Goal: Task Accomplishment & Management: Manage account settings

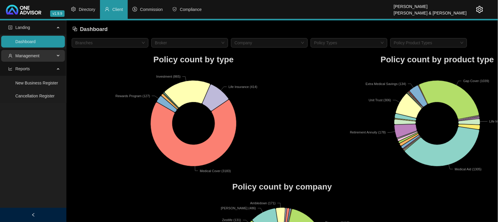
click at [37, 57] on span "Management" at bounding box center [27, 55] width 24 height 5
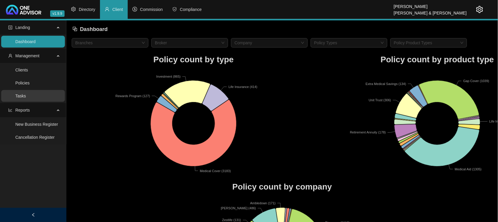
click at [26, 98] on link "Tasks" at bounding box center [20, 95] width 11 height 5
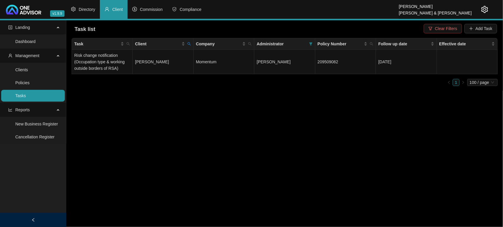
click at [450, 30] on span "Clear Filters" at bounding box center [446, 28] width 22 height 6
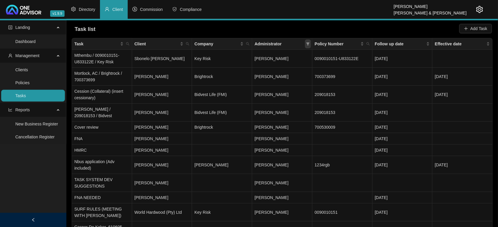
click at [306, 45] on span at bounding box center [308, 44] width 6 height 9
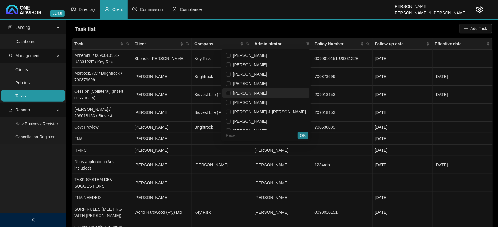
click at [268, 97] on li "[PERSON_NAME]" at bounding box center [265, 92] width 87 height 9
checkbox input "true"
click at [300, 135] on button "OK" at bounding box center [303, 135] width 11 height 7
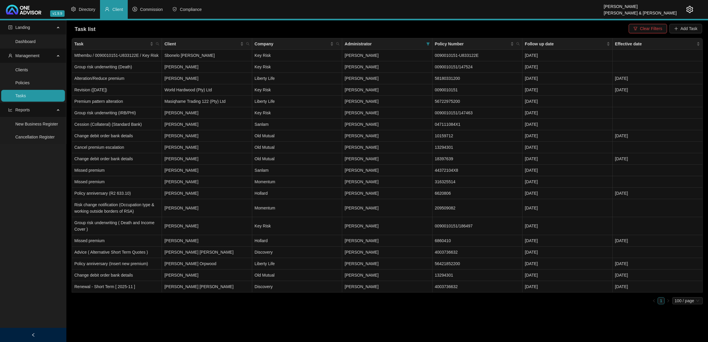
drag, startPoint x: 32, startPoint y: 70, endPoint x: 43, endPoint y: 72, distance: 11.7
click at [28, 70] on link "Clients" at bounding box center [21, 70] width 13 height 5
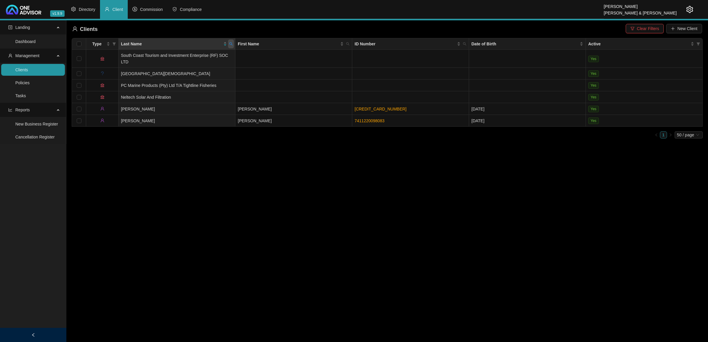
click at [229, 43] on span at bounding box center [231, 44] width 6 height 9
type input "clowes"
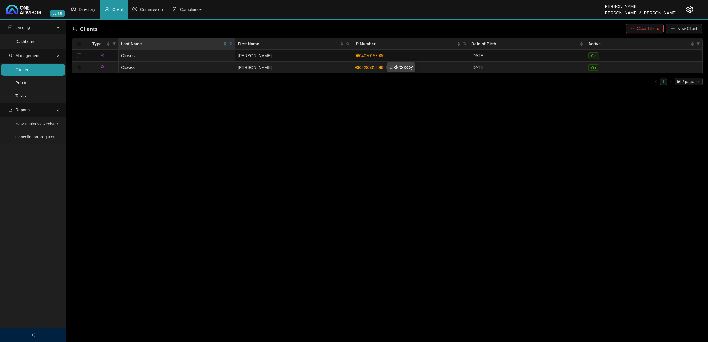
click at [364, 67] on link "9303295018088" at bounding box center [370, 67] width 30 height 5
click at [188, 62] on td "Clowes" at bounding box center [177, 68] width 117 height 12
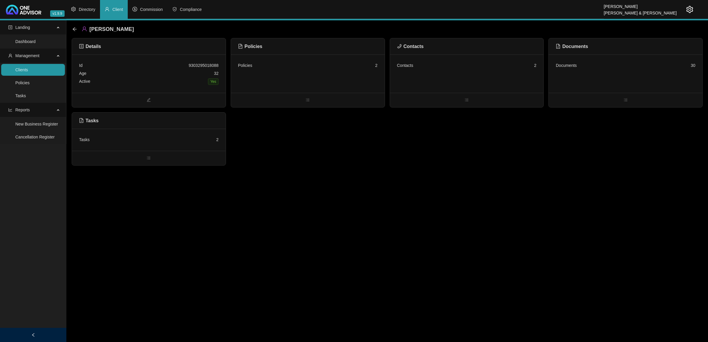
click at [157, 143] on div "Tasks 2" at bounding box center [149, 140] width 140 height 8
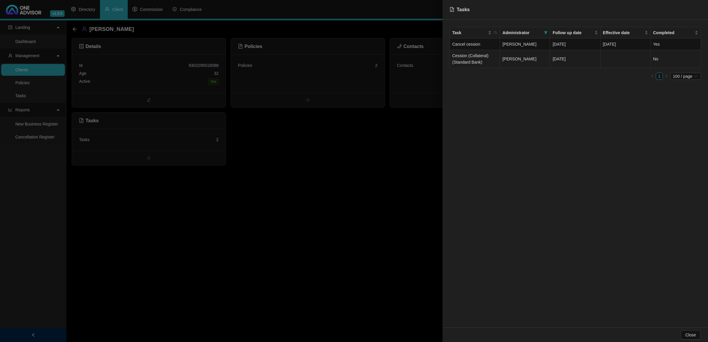
click at [458, 60] on td "Cession (Collateral) (Standard Bank)" at bounding box center [475, 59] width 50 height 18
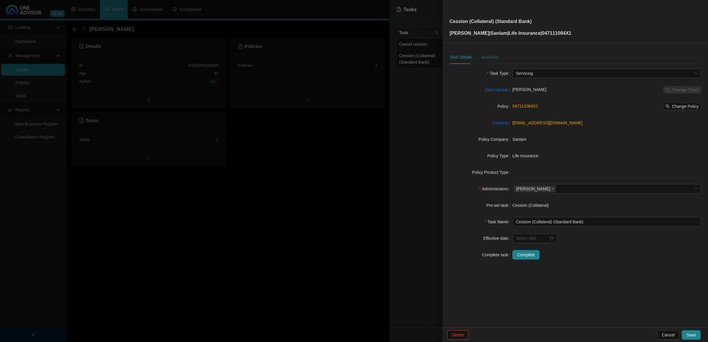
click at [488, 54] on div "Workflow" at bounding box center [489, 57] width 17 height 6
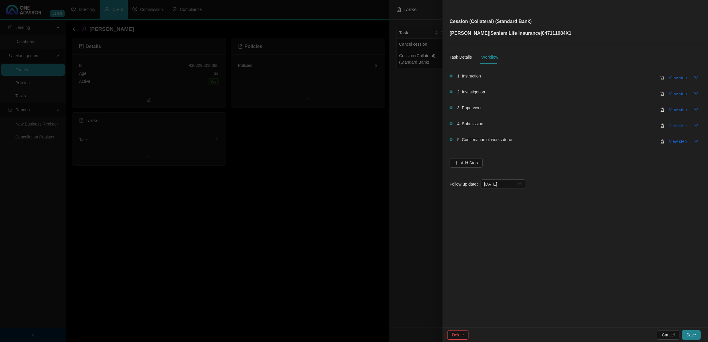
click at [503, 124] on span "View step" at bounding box center [678, 125] width 18 height 6
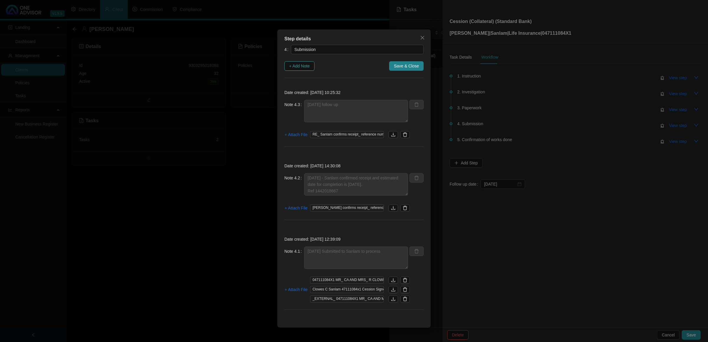
drag, startPoint x: 309, startPoint y: 64, endPoint x: 308, endPoint y: 68, distance: 4.2
click at [309, 64] on span "+ Add Note" at bounding box center [299, 66] width 21 height 6
type textarea "[DATE] follow up"
type textarea "[DATE] - Sanlam confirmed receipt and estimated date for completion is [DATE]. …"
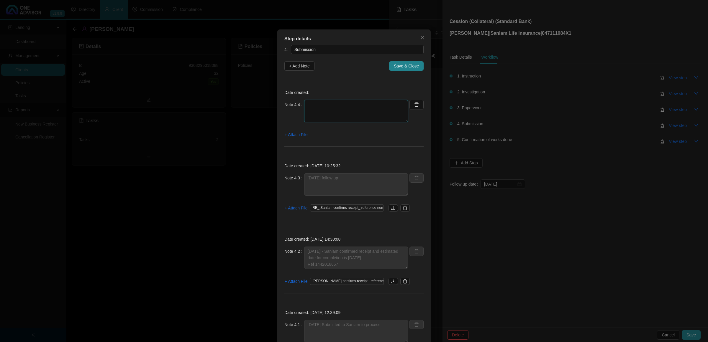
click at [333, 121] on textarea at bounding box center [356, 111] width 104 height 22
drag, startPoint x: 365, startPoint y: 119, endPoint x: 352, endPoint y: 117, distance: 12.3
click at [352, 117] on textarea "[DATE] Received communication that they do not recognoize client signature and …" at bounding box center [356, 111] width 104 height 22
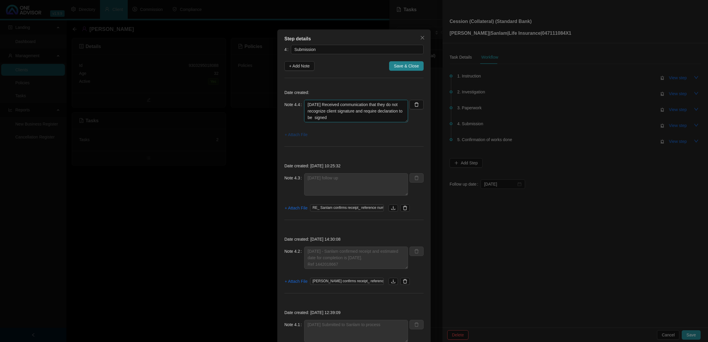
type textarea "[DATE] Received communication that they do not recognize client signature and r…"
click at [295, 135] on span "+ Attach File" at bounding box center [296, 135] width 23 height 6
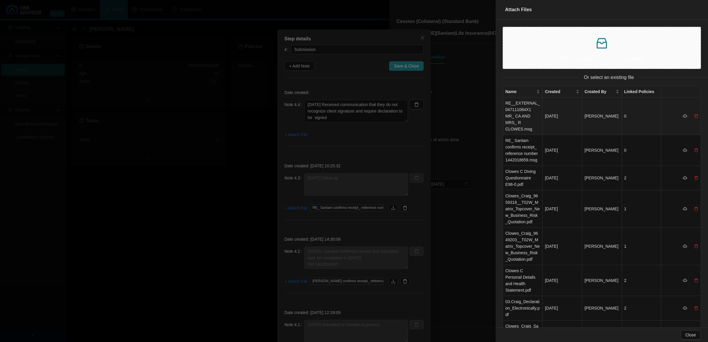
click at [503, 114] on td "RE__EXTERNAL_ 047111084X1 MR_ CA AND MRS_ R CLOWES.msg" at bounding box center [523, 116] width 40 height 37
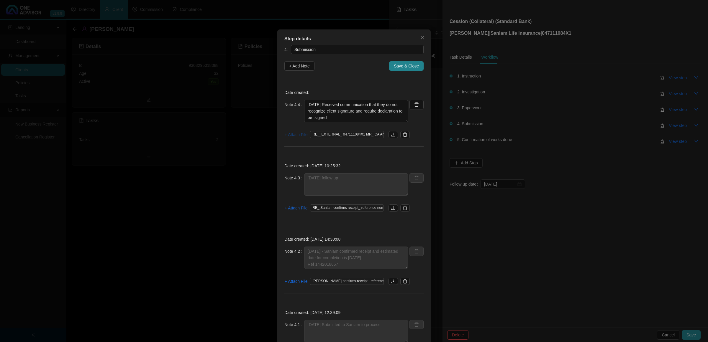
click at [287, 134] on span "+ Attach File" at bounding box center [296, 135] width 23 height 6
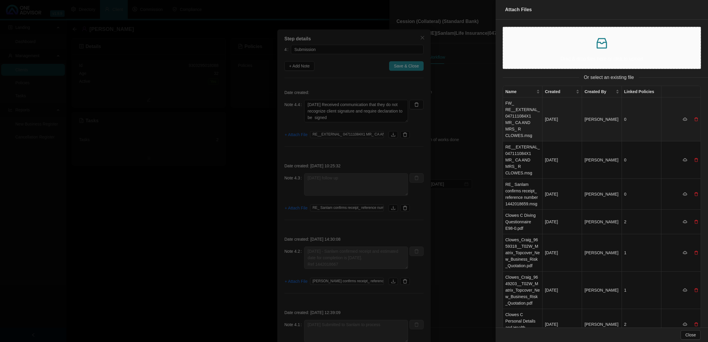
click at [503, 117] on td "FW_ RE__EXTERNAL_ 047111084X1 MR_ CA AND MRS_ R CLOWES.msg" at bounding box center [523, 120] width 40 height 44
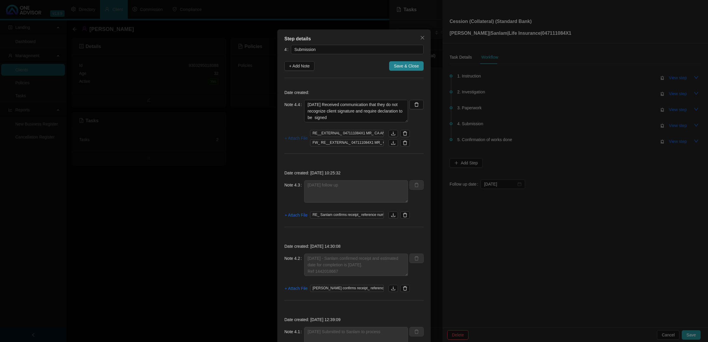
click at [291, 137] on span "+ Attach File" at bounding box center [296, 138] width 23 height 6
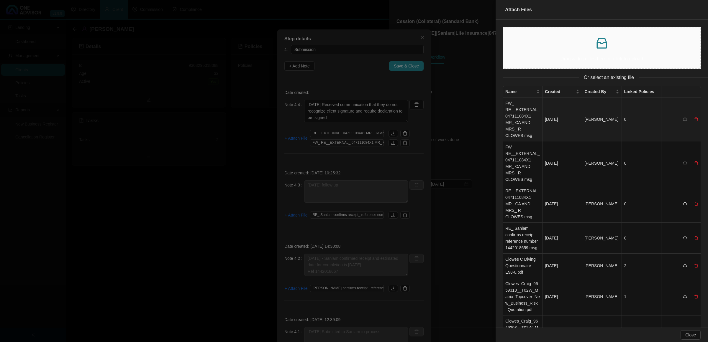
click at [503, 119] on div at bounding box center [690, 119] width 15 height 6
click at [503, 120] on icon "delete" at bounding box center [696, 119] width 4 height 4
click at [503, 108] on span "Yes" at bounding box center [698, 106] width 7 height 6
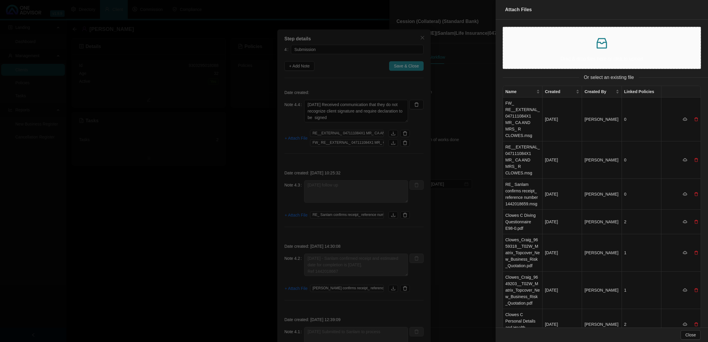
click at [411, 86] on div at bounding box center [354, 171] width 708 height 342
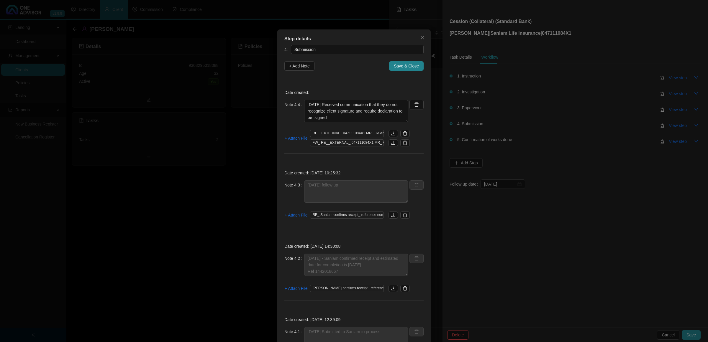
click at [411, 86] on div "Date created: Note 4.4 [DATE] Received communication that they do not recognize…" at bounding box center [353, 123] width 139 height 76
click at [412, 65] on span "Save & Close" at bounding box center [406, 66] width 25 height 6
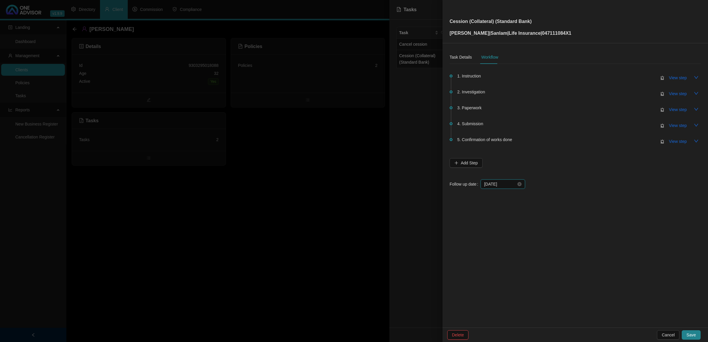
click at [503, 182] on input "[DATE]" at bounding box center [500, 184] width 32 height 6
type input "[DATE]"
click at [503, 227] on div "15" at bounding box center [522, 241] width 7 height 7
click at [503, 227] on span "Save" at bounding box center [690, 335] width 9 height 6
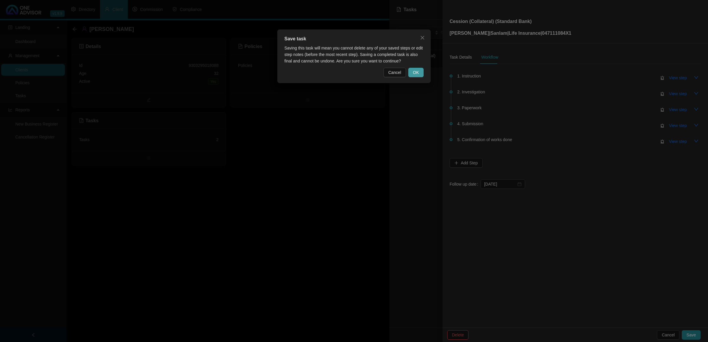
click at [412, 73] on button "OK" at bounding box center [415, 72] width 15 height 9
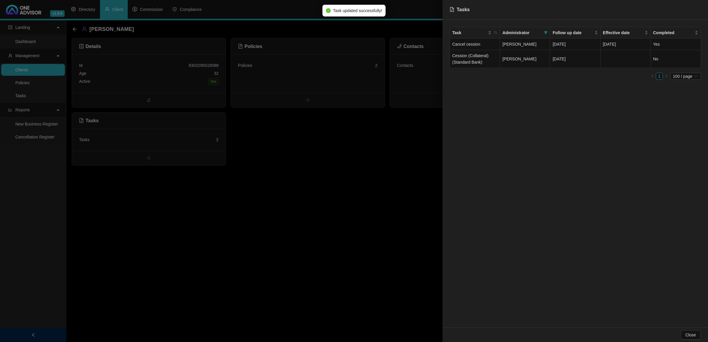
click at [387, 214] on div at bounding box center [354, 171] width 708 height 342
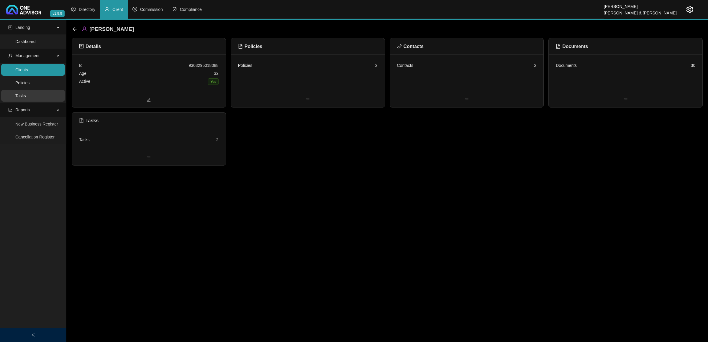
click at [26, 97] on link "Tasks" at bounding box center [20, 95] width 11 height 5
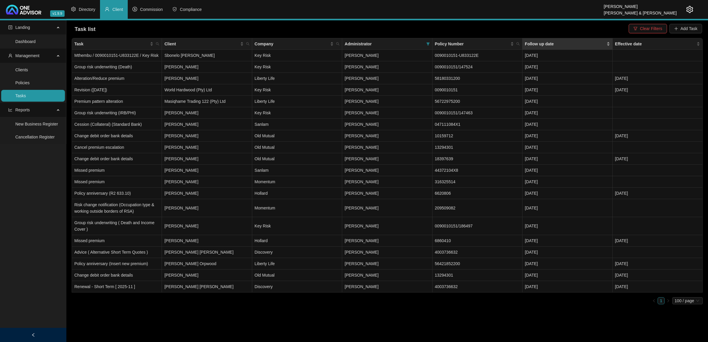
click at [503, 43] on div "Follow up date" at bounding box center [567, 44] width 85 height 6
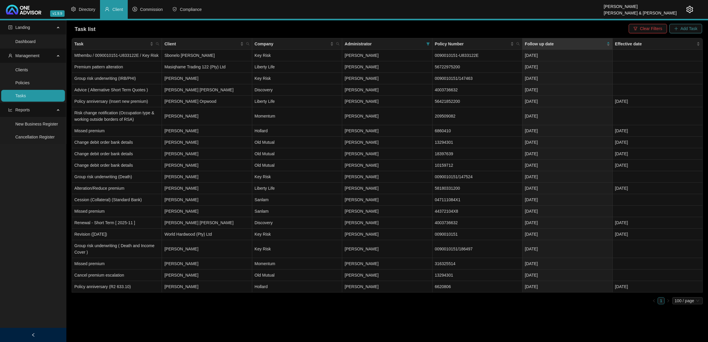
click at [503, 30] on button "Add Task" at bounding box center [685, 28] width 33 height 9
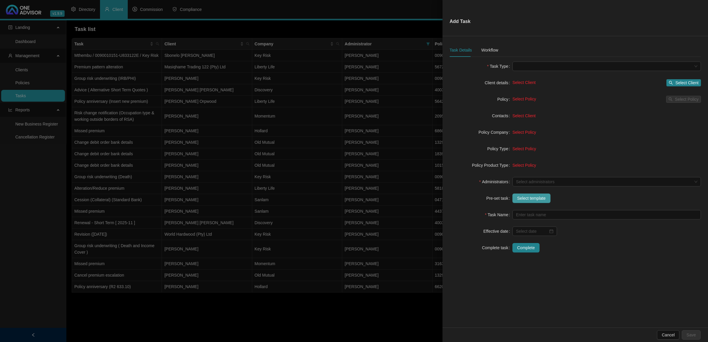
click at [503, 200] on span "Select template" at bounding box center [531, 198] width 29 height 6
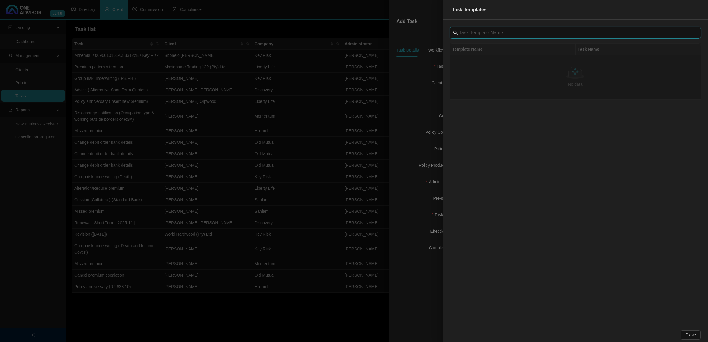
click at [470, 33] on input "text" at bounding box center [576, 32] width 234 height 7
type input "prem"
click at [473, 74] on td "Missed premium" at bounding box center [513, 73] width 126 height 12
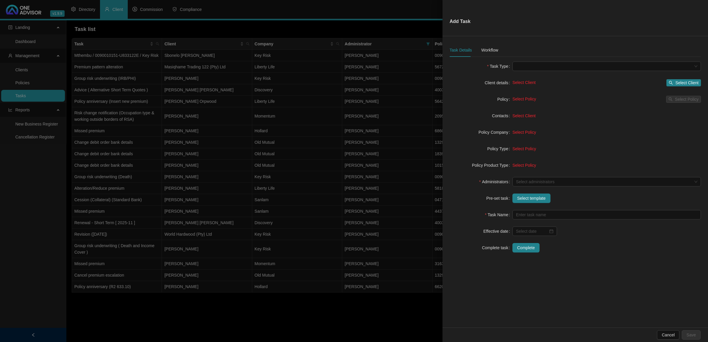
type input "Missed premium"
click at [503, 227] on input at bounding box center [532, 231] width 32 height 6
click at [503, 227] on div at bounding box center [534, 231] width 45 height 9
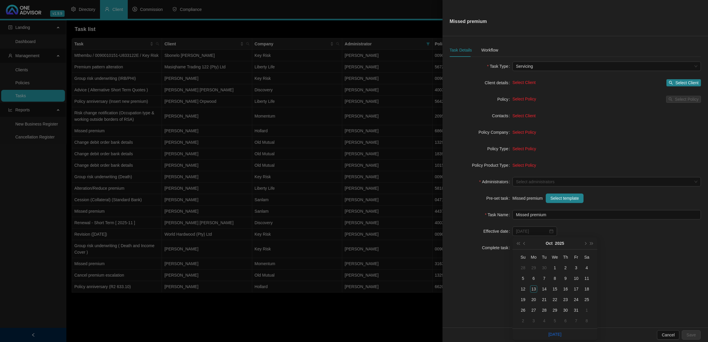
click at [503, 227] on td "1" at bounding box center [554, 268] width 11 height 11
click at [503, 182] on div at bounding box center [604, 182] width 180 height 4
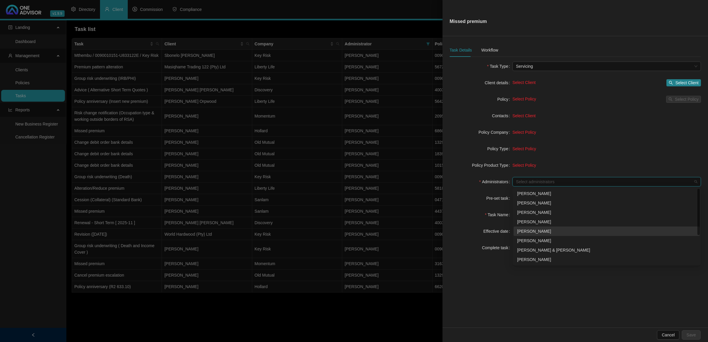
drag, startPoint x: 528, startPoint y: 230, endPoint x: 523, endPoint y: 189, distance: 41.9
click at [503, 227] on div "[PERSON_NAME]" at bounding box center [606, 231] width 179 height 6
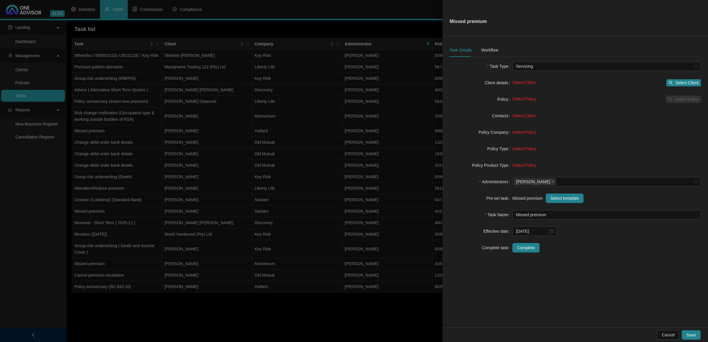
click at [467, 201] on div "Pre-set task" at bounding box center [481, 198] width 63 height 9
click at [503, 227] on input "[DATE]" at bounding box center [532, 231] width 32 height 6
type input "[DATE]"
click at [503, 227] on div "5" at bounding box center [522, 278] width 7 height 7
click at [503, 83] on icon "search" at bounding box center [671, 83] width 4 height 4
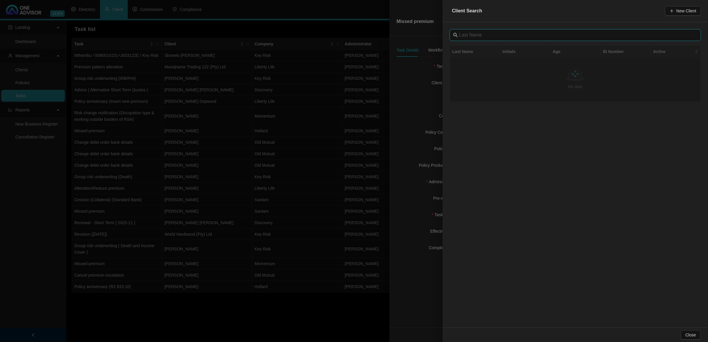
click at [503, 36] on input "text" at bounding box center [576, 35] width 234 height 7
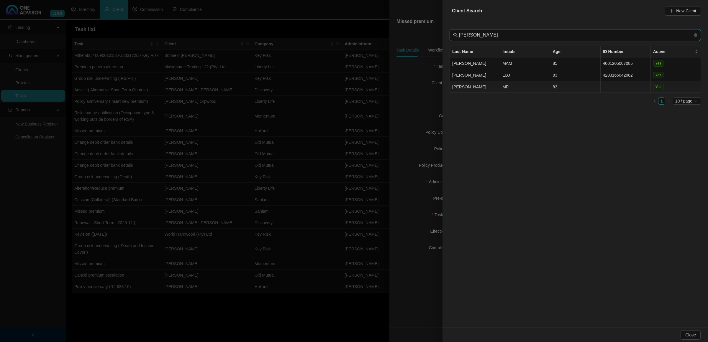
type input "[PERSON_NAME]"
click at [485, 86] on td "[PERSON_NAME]" at bounding box center [475, 87] width 50 height 12
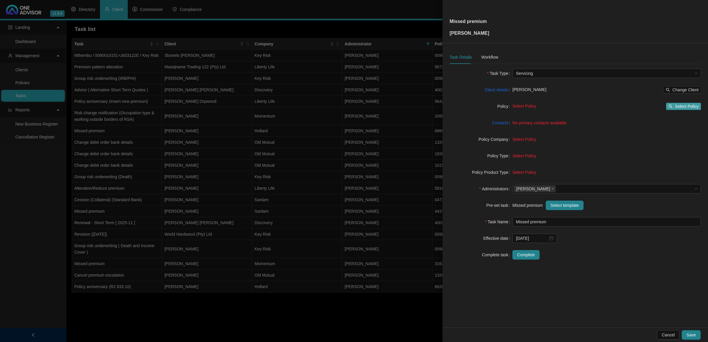
click at [503, 106] on span "Select Policy" at bounding box center [687, 106] width 24 height 6
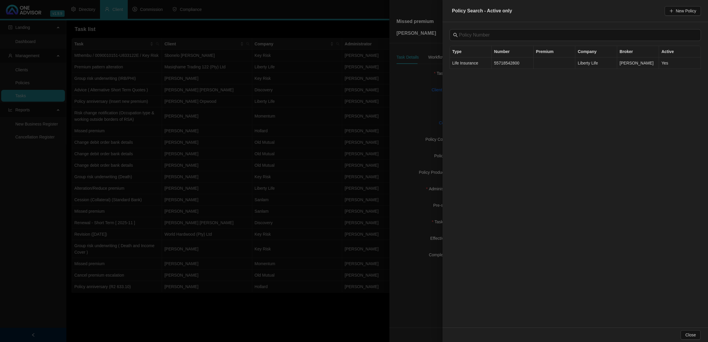
click at [503, 63] on td "55718542800" at bounding box center [513, 64] width 42 height 12
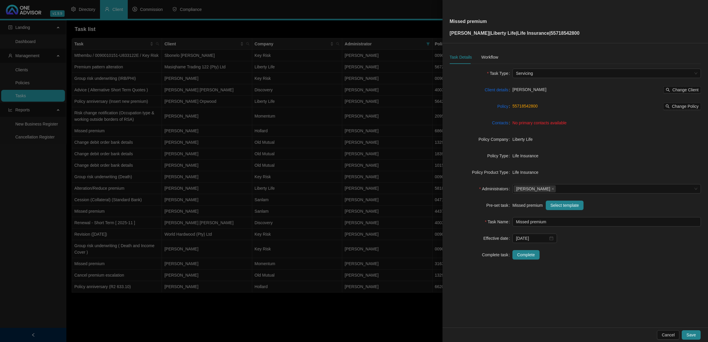
click at [503, 124] on span "No primary contacts available" at bounding box center [539, 123] width 54 height 5
click at [503, 124] on link "Contacts" at bounding box center [500, 123] width 16 height 6
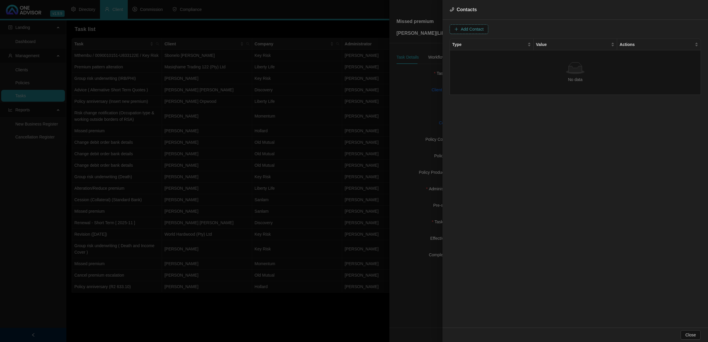
click at [471, 31] on span "Add Contact" at bounding box center [472, 29] width 23 height 6
click at [481, 29] on input "text" at bounding box center [493, 28] width 59 height 9
paste input "[PERSON_NAME][EMAIL_ADDRESS][DOMAIN_NAME]"
click at [503, 29] on span at bounding box center [562, 29] width 37 height 9
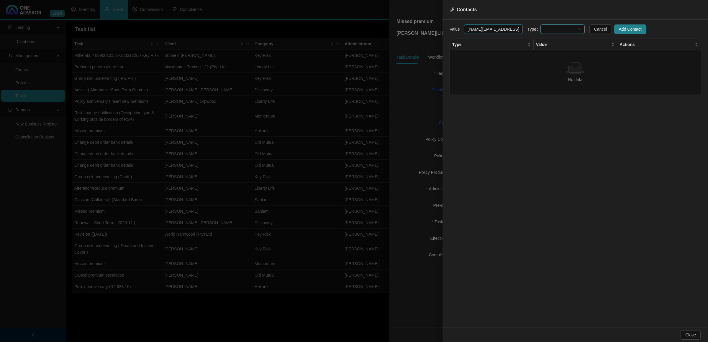
type input "[PERSON_NAME][EMAIL_ADDRESS][DOMAIN_NAME]"
click at [503, 67] on div "Primary Email Address" at bounding box center [556, 69] width 35 height 6
click at [503, 24] on button "Add Contact" at bounding box center [630, 28] width 32 height 9
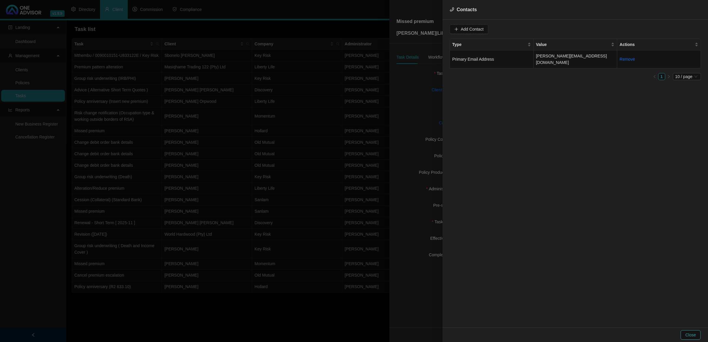
drag, startPoint x: 688, startPoint y: 341, endPoint x: 690, endPoint y: 339, distance: 3.1
click at [503, 227] on div "Close" at bounding box center [574, 335] width 265 height 14
click at [503, 227] on span "Close" at bounding box center [690, 335] width 11 height 6
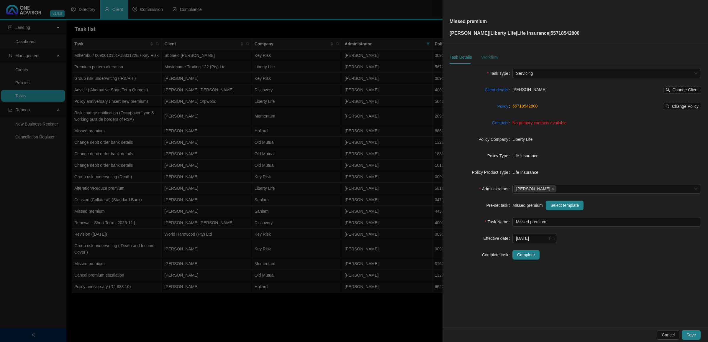
click at [482, 56] on div "Workflow" at bounding box center [489, 57] width 17 height 6
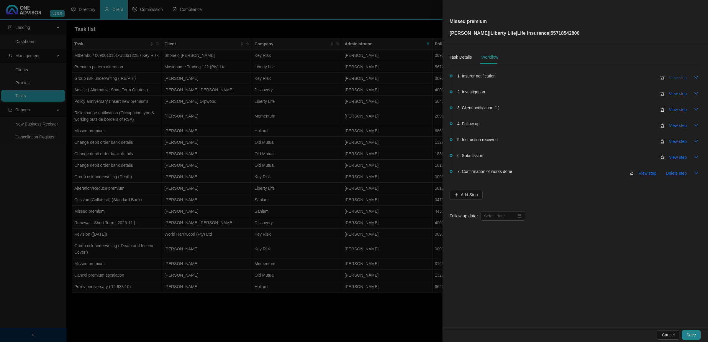
click at [503, 78] on span "View step" at bounding box center [678, 78] width 18 height 6
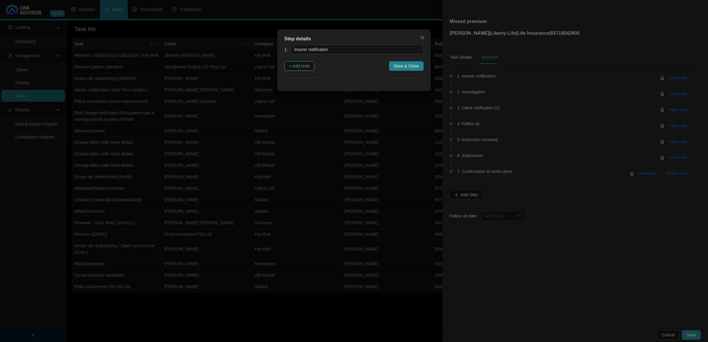
click at [303, 65] on span "+ Add Note" at bounding box center [299, 66] width 21 height 6
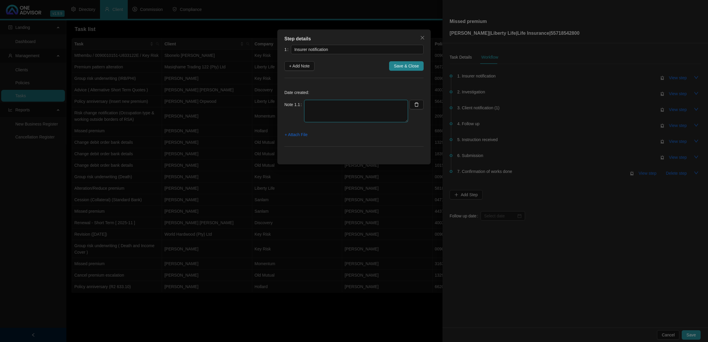
click at [332, 116] on textarea at bounding box center [356, 111] width 104 height 22
type textarea "Notification of missed premium emailed to [PERSON_NAME] and the client"
click at [302, 134] on span "+ Attach File" at bounding box center [296, 135] width 23 height 6
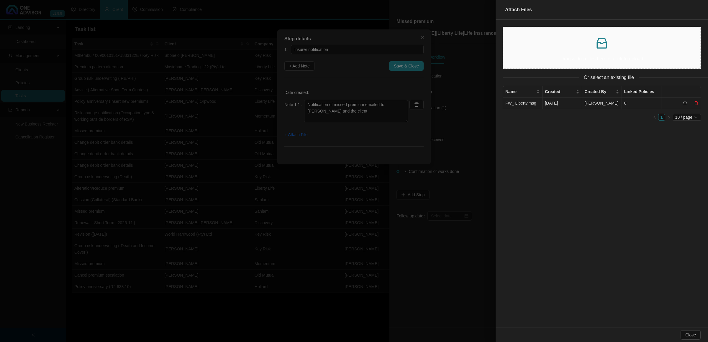
click at [503, 104] on td "FW_ Liberty.msg" at bounding box center [523, 104] width 40 height 12
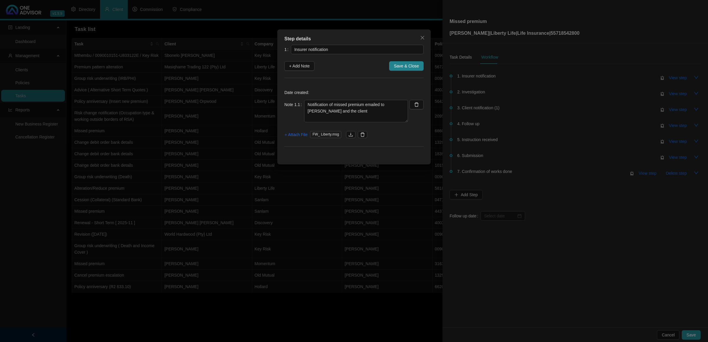
drag, startPoint x: 410, startPoint y: 62, endPoint x: 421, endPoint y: 62, distance: 10.9
click at [409, 62] on button "Save & Close" at bounding box center [406, 65] width 35 height 9
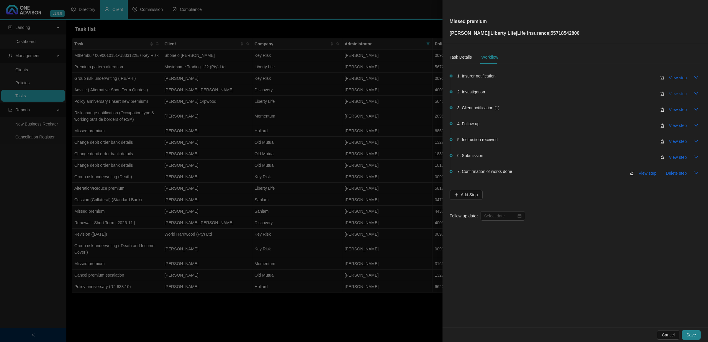
click at [503, 91] on span "View step" at bounding box center [678, 94] width 18 height 6
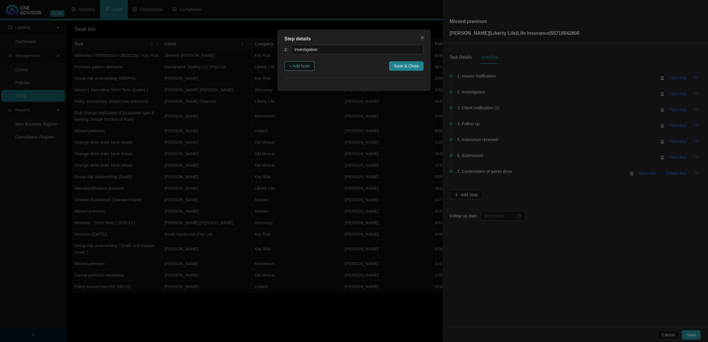
click at [298, 68] on span "+ Add Note" at bounding box center [299, 66] width 21 height 6
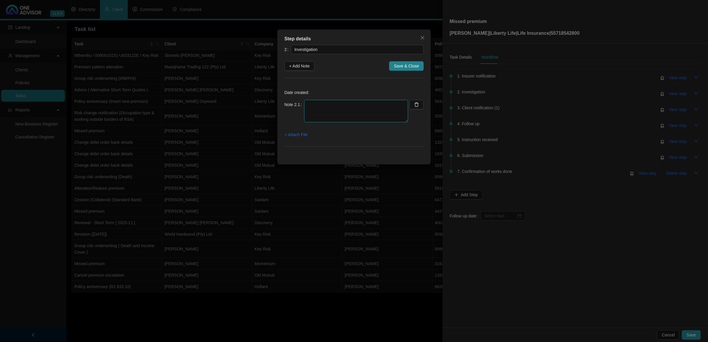
click at [327, 108] on textarea at bounding box center [356, 111] width 104 height 22
type textarea "Went online and saw policy is paid up till [DATE] Debit for the 5th was unsucce…"
click at [298, 137] on span "+ Attach File" at bounding box center [296, 135] width 23 height 6
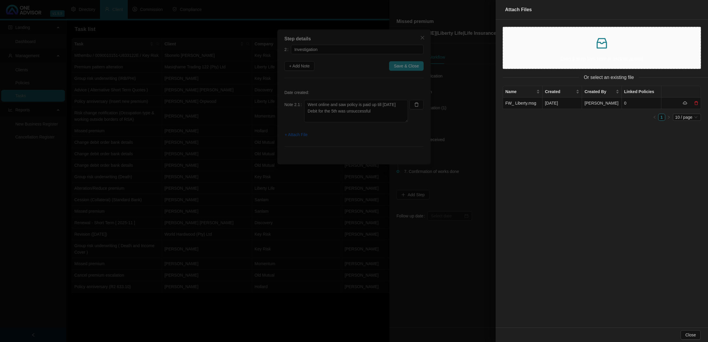
click at [503, 43] on p at bounding box center [602, 43] width 188 height 14
click at [406, 63] on div at bounding box center [354, 171] width 708 height 342
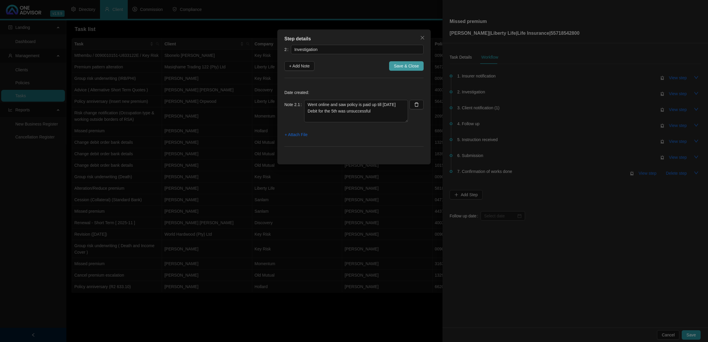
click at [406, 64] on span "Save & Close" at bounding box center [406, 66] width 25 height 6
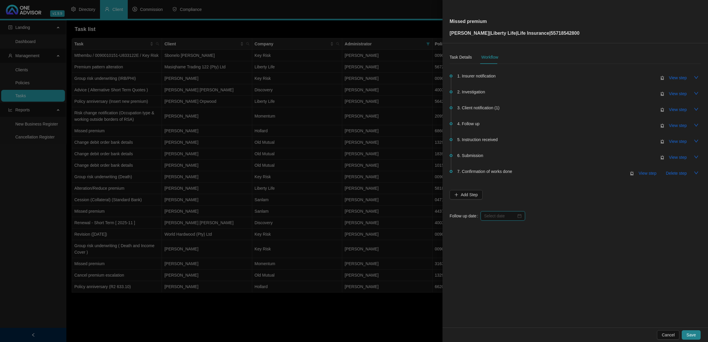
click at [499, 219] on input at bounding box center [500, 216] width 32 height 6
click at [503, 111] on span "View step" at bounding box center [678, 109] width 18 height 6
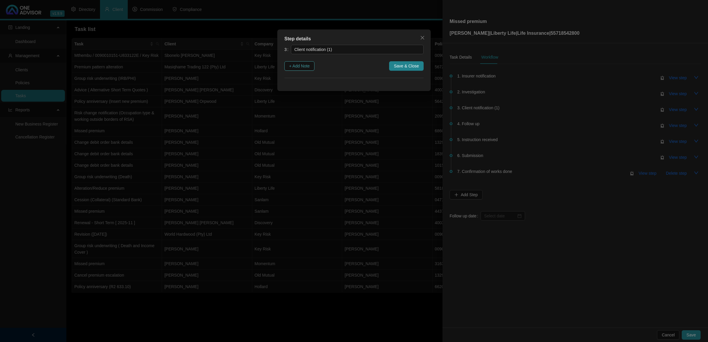
click at [298, 67] on span "+ Add Note" at bounding box center [299, 66] width 21 height 6
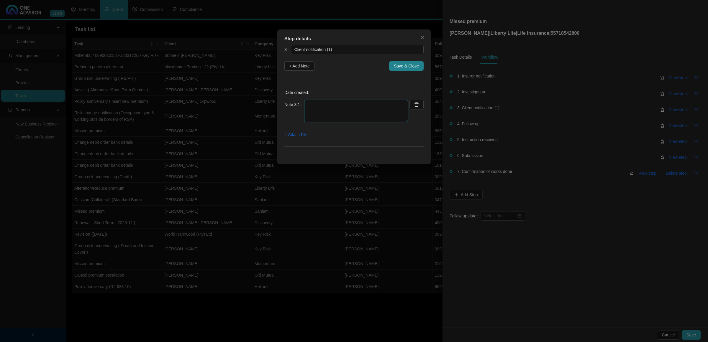
click at [321, 107] on textarea at bounding box center [356, 111] width 104 height 22
type textarea "Emailed and let the client know regarding the missed premium"
click at [304, 136] on span "+ Attach File" at bounding box center [296, 135] width 23 height 6
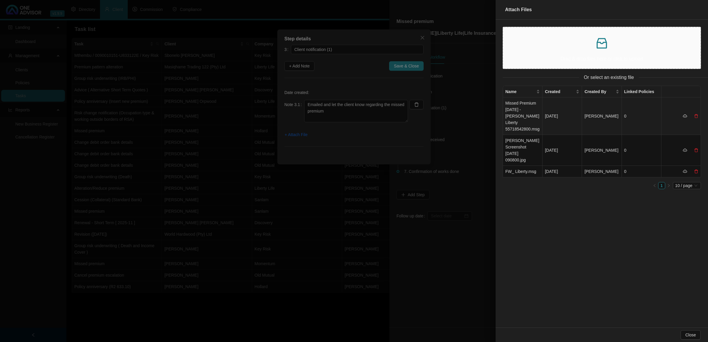
click at [503, 108] on td "Missed Premium [DATE] - [PERSON_NAME] Liberty 55718542800.msg" at bounding box center [523, 116] width 40 height 37
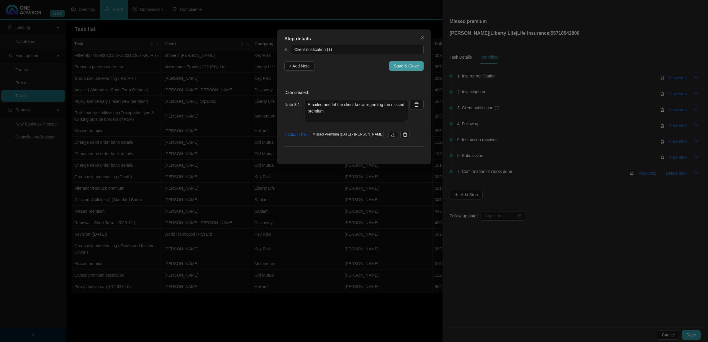
click at [417, 64] on span "Save & Close" at bounding box center [406, 66] width 25 height 6
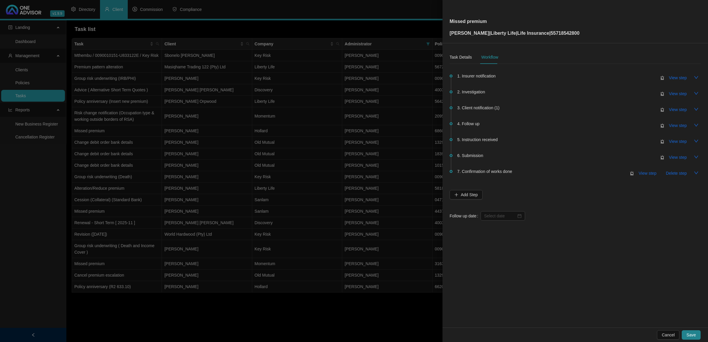
click at [502, 210] on div "1. Insurer notification View step 2. Investigation View step 3. Client notifica…" at bounding box center [575, 145] width 251 height 152
click at [502, 216] on input at bounding box center [500, 216] width 32 height 6
type input "[DATE]"
click at [503, 227] on div "17" at bounding box center [543, 273] width 7 height 7
click at [503, 227] on span "Save" at bounding box center [690, 335] width 9 height 6
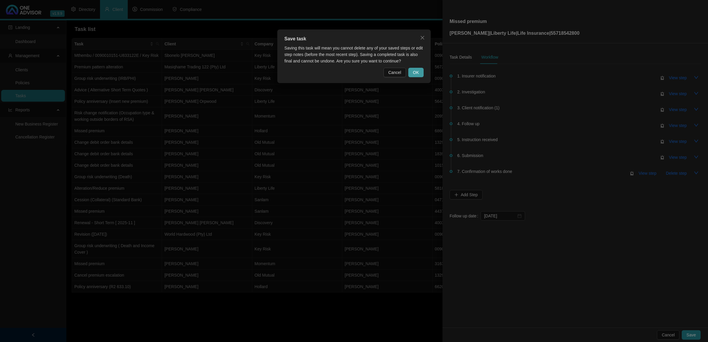
click at [417, 70] on span "OK" at bounding box center [416, 72] width 6 height 6
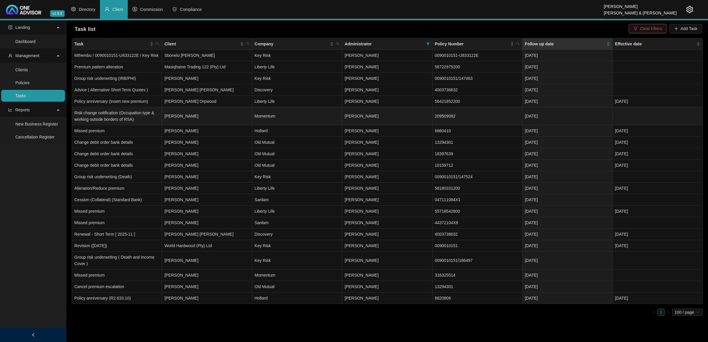
click at [186, 111] on td "[PERSON_NAME]" at bounding box center [207, 116] width 90 height 18
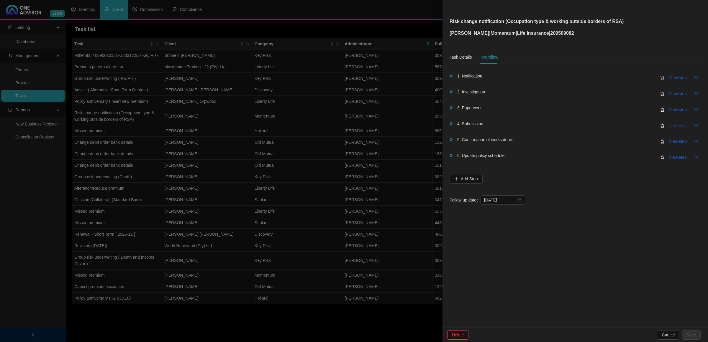
click at [503, 126] on span "View step" at bounding box center [678, 125] width 18 height 6
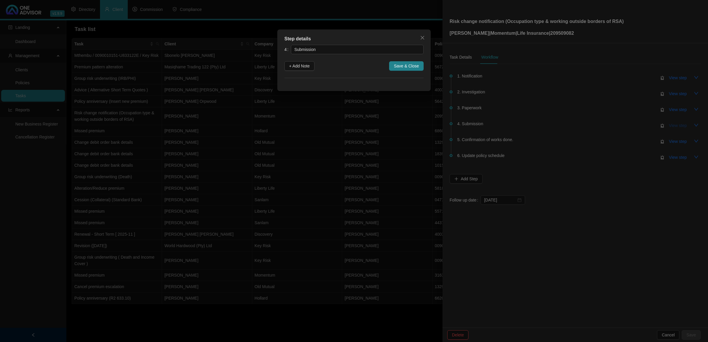
click at [503, 126] on div "Step details 4 Submission + Add Note Save & Close Cancel OK" at bounding box center [354, 171] width 708 height 342
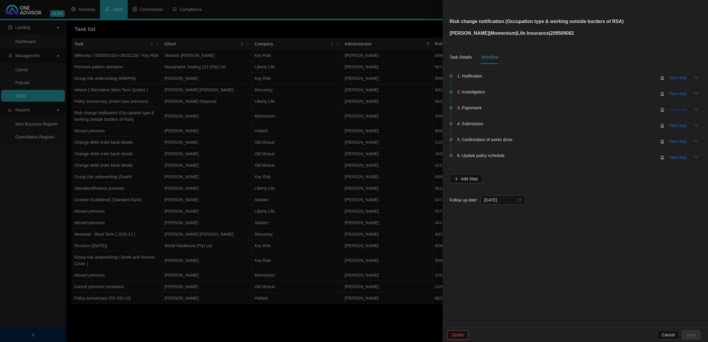
click at [503, 107] on span "View step" at bounding box center [678, 109] width 18 height 6
type input "Paperwork"
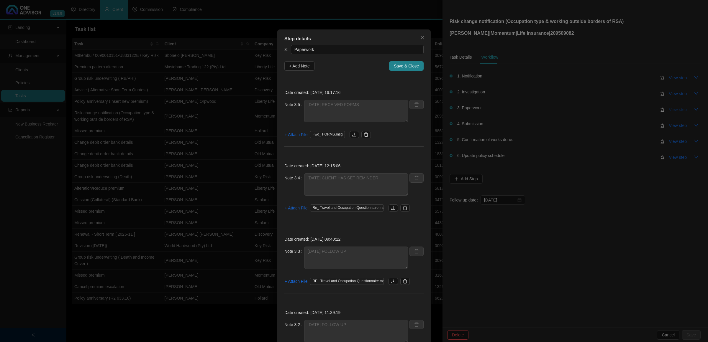
click at [503, 107] on div "Step details 3 Paperwork + Add Note Save & Close Date created: [DATE] 16:17:16 …" at bounding box center [354, 171] width 708 height 342
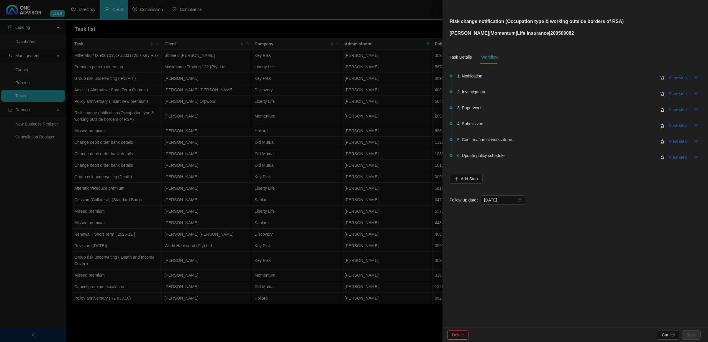
click at [503, 226] on div "Task Details Workflow 1. Notification View step 2. Investigation View step 3. P…" at bounding box center [574, 185] width 265 height 285
click at [503, 227] on button "Cancel" at bounding box center [668, 335] width 22 height 9
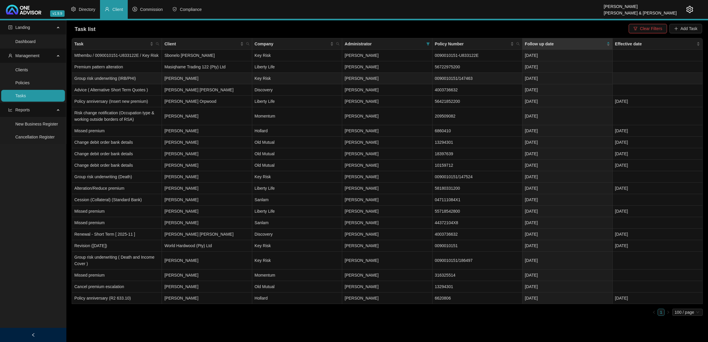
click at [441, 77] on td "0090010151/147463" at bounding box center [477, 79] width 90 height 12
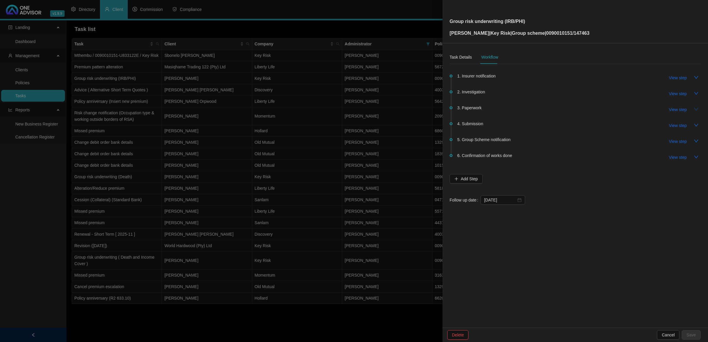
click at [503, 109] on icon "down" at bounding box center [696, 109] width 4 height 3
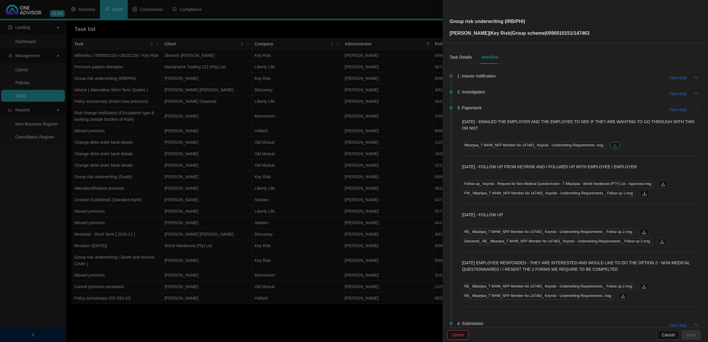
click at [503, 143] on icon "download" at bounding box center [615, 145] width 5 height 5
click at [503, 110] on span "View step" at bounding box center [678, 109] width 18 height 6
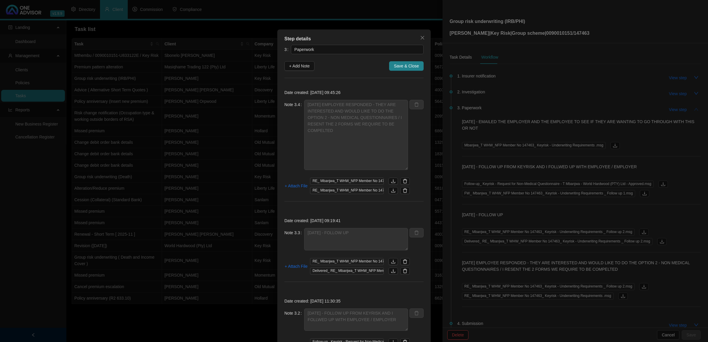
click at [503, 106] on div "Step details 3 Paperwork + Add Note Save & Close Date created: [DATE] 09:45:26 …" at bounding box center [354, 171] width 708 height 342
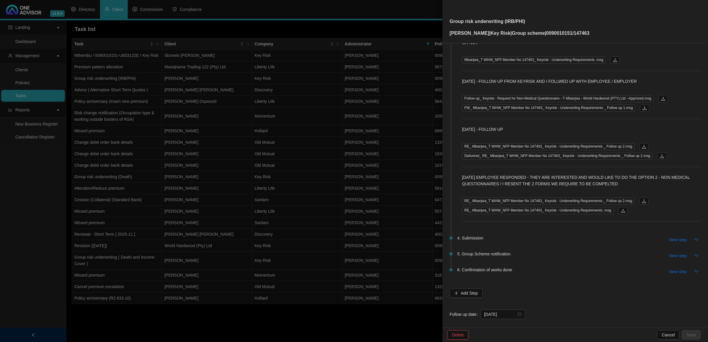
scroll to position [91, 0]
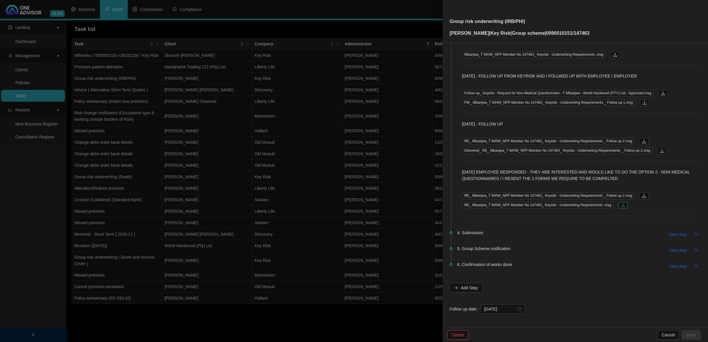
click at [503, 204] on button "button" at bounding box center [622, 205] width 9 height 7
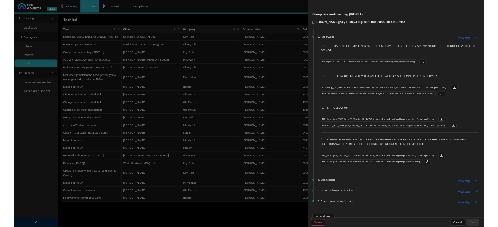
scroll to position [0, 0]
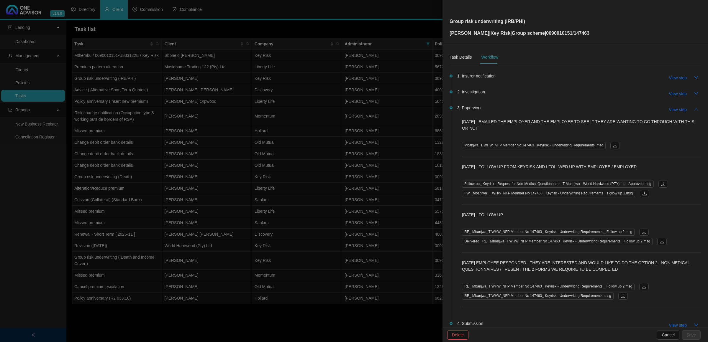
click at [428, 151] on div at bounding box center [354, 171] width 708 height 342
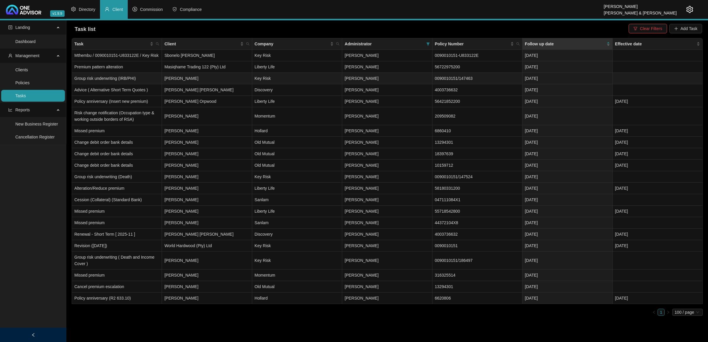
click at [182, 79] on td "[PERSON_NAME]" at bounding box center [207, 79] width 90 height 12
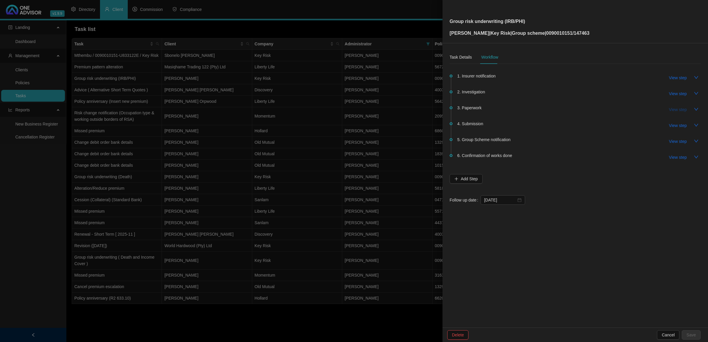
click at [503, 113] on button "View step" at bounding box center [677, 109] width 27 height 9
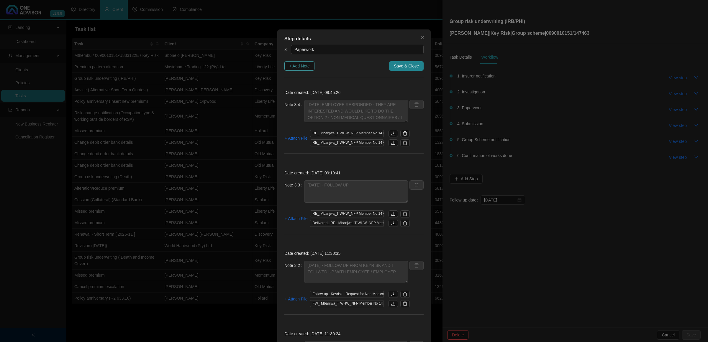
click at [299, 65] on span "+ Add Note" at bounding box center [299, 66] width 21 height 6
type textarea "[DATE] EMPLOYEE RESPONDED - THEY ARE INTERESTED AND WOULD LIKE TO DO THE OPTION…"
type textarea "[DATE] - FOLLOW UP"
type textarea "[DATE] - FOLLOW UP FROM KEYRISK AND I FOLLWED UP WITH EMPLOYEE / EMPLOYER"
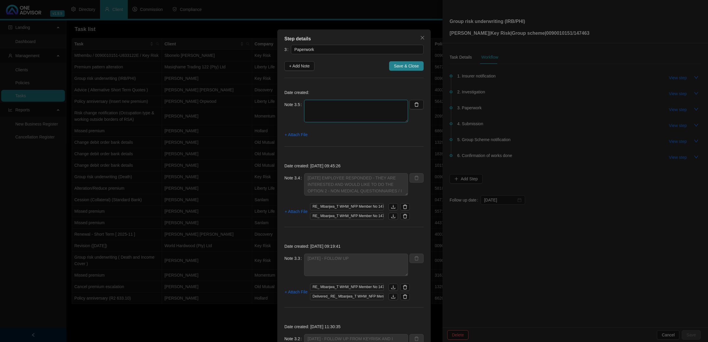
click at [328, 116] on textarea at bounding box center [356, 111] width 104 height 22
type textarea "[DATE] FOLLOW UP"
click at [300, 131] on div "Date created: Note 3.5 [DATE] FOLLOW UP + Attach File" at bounding box center [353, 119] width 139 height 69
click at [300, 131] on button "+ Attach File" at bounding box center [295, 134] width 23 height 9
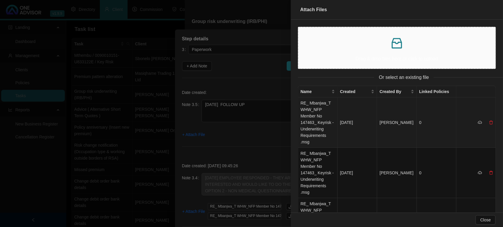
click at [326, 123] on td "RE_ Mbanjwa_T WHW_NFP Member No 147463_ Keyrisk - Underwriting Requirements .msg" at bounding box center [318, 123] width 40 height 50
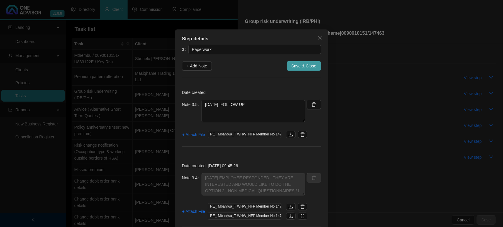
click at [297, 61] on button "Save & Close" at bounding box center [304, 65] width 35 height 9
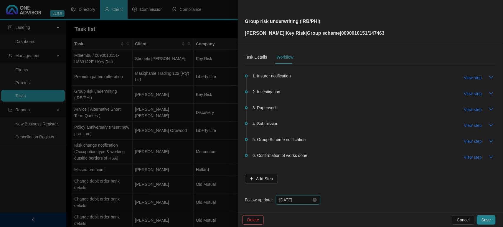
click at [302, 202] on input "[DATE]" at bounding box center [296, 200] width 32 height 6
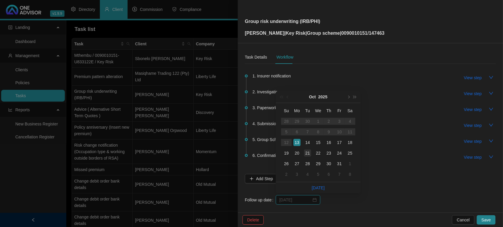
type input "[DATE]"
drag, startPoint x: 309, startPoint y: 152, endPoint x: 316, endPoint y: 162, distance: 11.8
click at [308, 152] on div "21" at bounding box center [307, 153] width 7 height 7
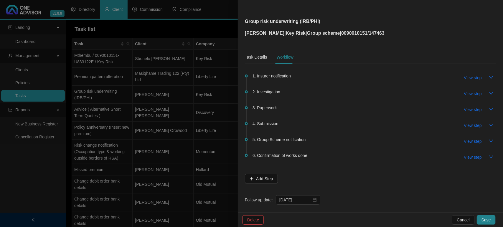
drag, startPoint x: 490, startPoint y: 219, endPoint x: 485, endPoint y: 217, distance: 4.6
click at [489, 219] on span "Save" at bounding box center [486, 220] width 9 height 6
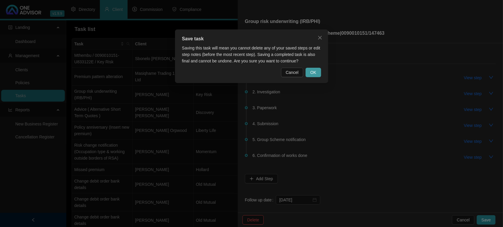
click at [314, 68] on button "OK" at bounding box center [313, 72] width 15 height 9
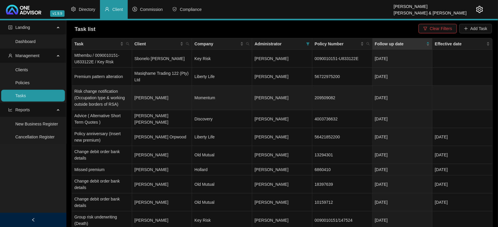
click at [170, 98] on td "[PERSON_NAME]" at bounding box center [162, 98] width 60 height 24
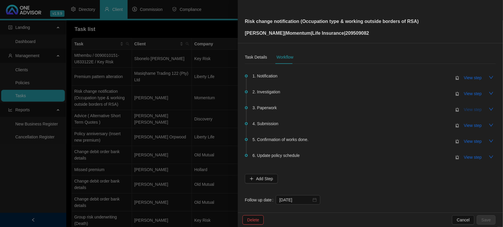
click at [471, 111] on span "View step" at bounding box center [474, 109] width 18 height 6
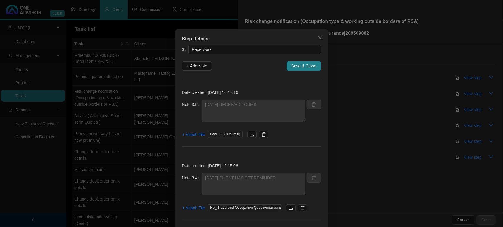
click at [195, 71] on button "+ Add Note" at bounding box center [197, 65] width 30 height 9
type textarea "[DATE] RECEIVED FORMS"
type textarea "[DATE] CLIENT HAS SET REMINDER"
type textarea "[DATE] FOLLOW UP"
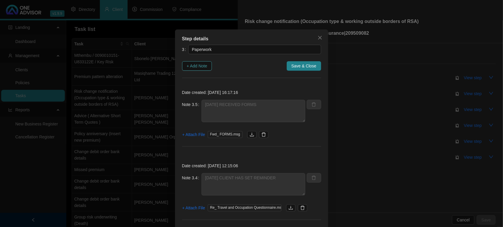
type textarea "[DATE] FOLLOW UP"
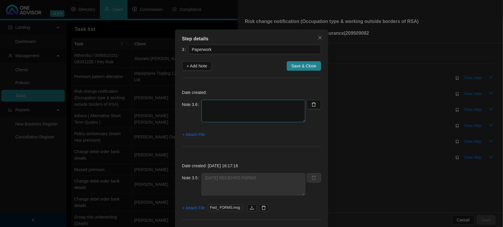
click at [208, 114] on textarea at bounding box center [254, 111] width 104 height 22
type textarea "[DATE] ASKED [PERSON_NAME] FOR HELP"
click at [198, 136] on span "+ Attach File" at bounding box center [194, 135] width 23 height 6
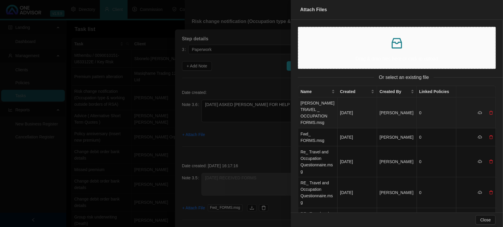
click at [319, 108] on td "[PERSON_NAME] TRAVEL _ OCCUPATION FORMS.msg" at bounding box center [318, 113] width 40 height 31
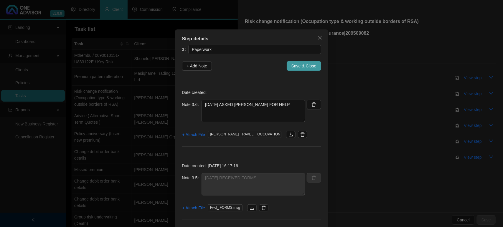
click at [304, 63] on span "Save & Close" at bounding box center [304, 66] width 25 height 6
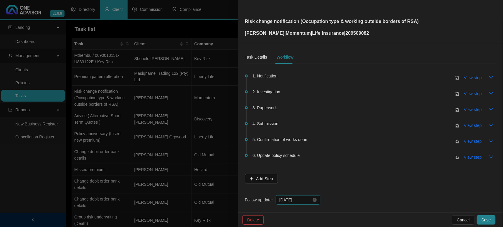
click at [301, 200] on input "[DATE]" at bounding box center [296, 200] width 32 height 6
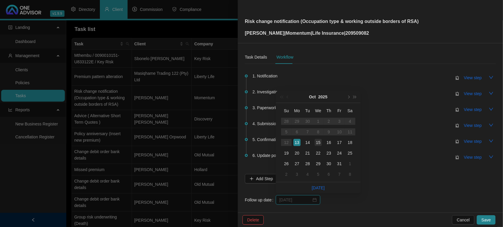
type input "[DATE]"
drag, startPoint x: 319, startPoint y: 143, endPoint x: 375, endPoint y: 177, distance: 65.9
click at [319, 143] on div "15" at bounding box center [318, 142] width 7 height 7
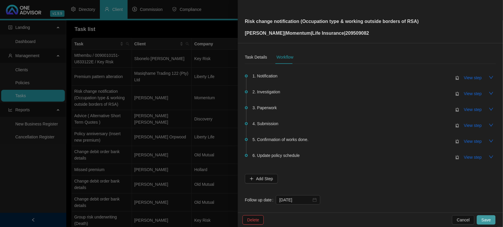
click at [482, 219] on button "Save" at bounding box center [486, 220] width 19 height 9
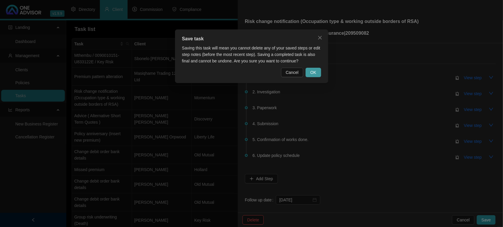
click at [318, 71] on button "OK" at bounding box center [313, 72] width 15 height 9
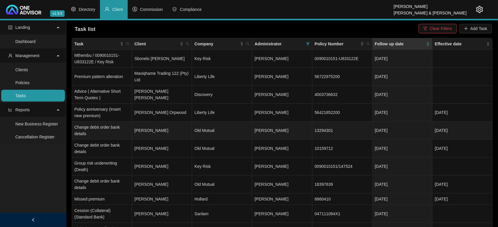
click at [328, 131] on td "13294301" at bounding box center [342, 131] width 60 height 18
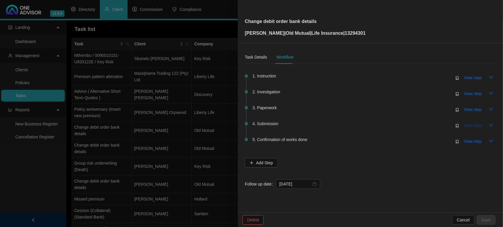
click at [469, 124] on span "View step" at bounding box center [474, 125] width 18 height 6
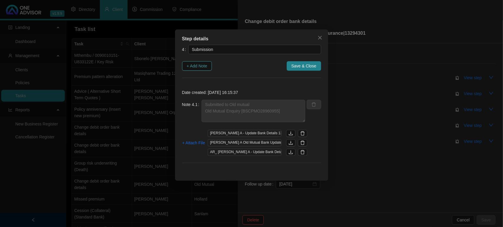
click at [195, 67] on span "+ Add Note" at bounding box center [197, 66] width 21 height 6
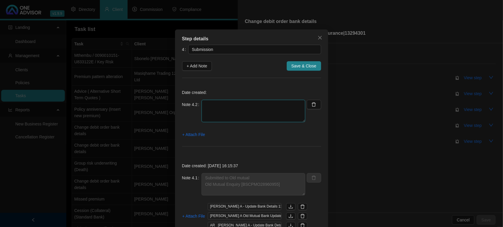
click at [217, 107] on textarea at bounding box center [254, 111] width 104 height 22
click at [248, 103] on textarea "Old Mutual confirmed recipet and sent for processing" at bounding box center [254, 111] width 104 height 22
type textarea "Old Mutual confirmed receipt and sent for processing"
click at [201, 135] on span "+ Attach File" at bounding box center [194, 135] width 23 height 6
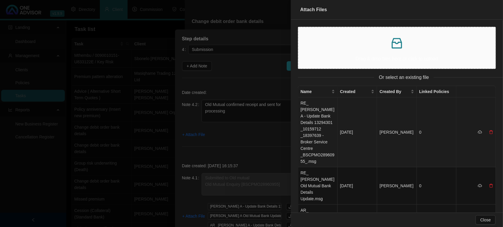
click at [312, 119] on td "RE_ [PERSON_NAME] A - Update Bank Details 13294301 _10159712 _18397639 - Broker…" at bounding box center [318, 133] width 40 height 70
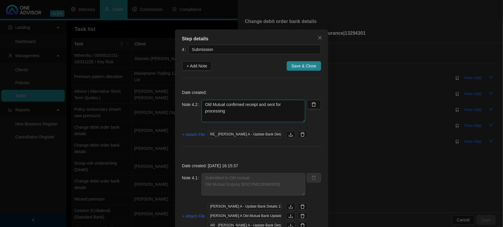
drag, startPoint x: 239, startPoint y: 113, endPoint x: 201, endPoint y: 102, distance: 39.9
click at [202, 102] on textarea "Old Mutual confirmed receipt and sent for processing" at bounding box center [254, 111] width 104 height 22
click at [295, 69] on span "Save & Close" at bounding box center [304, 66] width 25 height 6
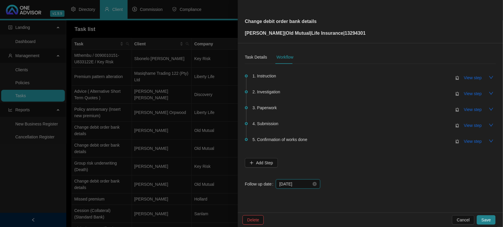
click at [302, 185] on input "[DATE]" at bounding box center [296, 184] width 32 height 6
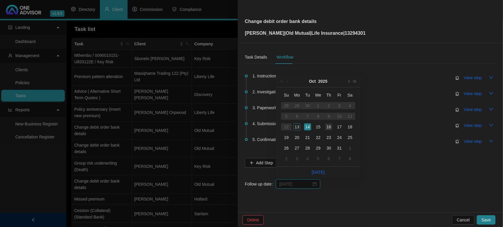
type input "[DATE]"
click at [326, 127] on div "16" at bounding box center [329, 127] width 7 height 7
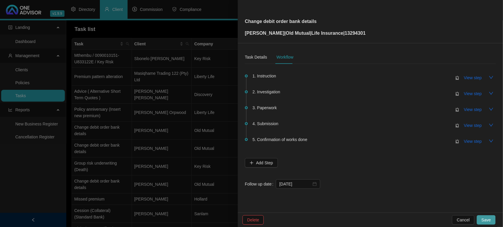
click at [486, 218] on span "Save" at bounding box center [486, 220] width 9 height 6
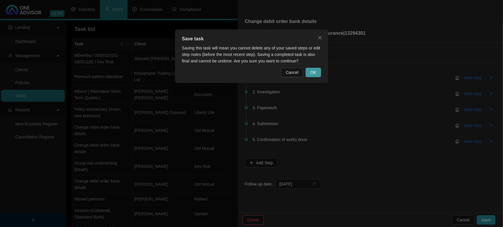
click at [312, 72] on span "OK" at bounding box center [314, 72] width 6 height 6
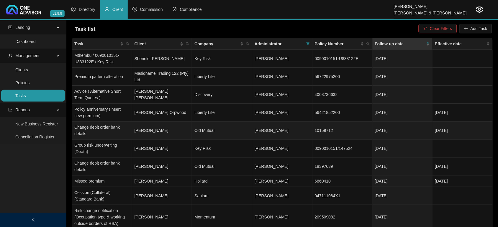
click at [204, 134] on td "Old Mutual" at bounding box center [222, 131] width 60 height 18
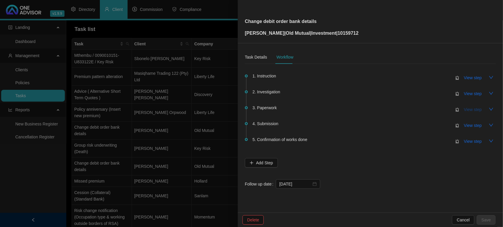
click at [468, 111] on span "View step" at bounding box center [474, 109] width 18 height 6
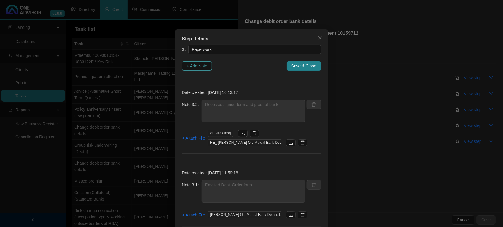
click at [203, 64] on span "+ Add Note" at bounding box center [197, 66] width 21 height 6
type textarea "Received signed form and proof of bank"
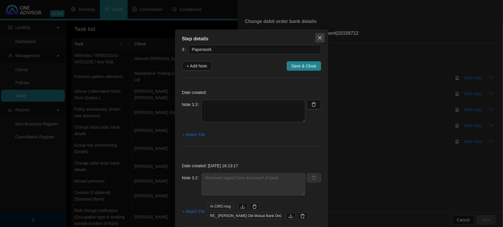
click at [318, 39] on icon "close" at bounding box center [320, 37] width 5 height 5
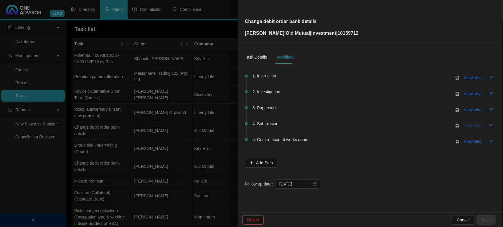
click at [477, 126] on span "View step" at bounding box center [474, 125] width 18 height 6
type input "Submission"
type textarea "Submitted to Old mutual Old Mutual Enquiry [BSCPMO28960955]"
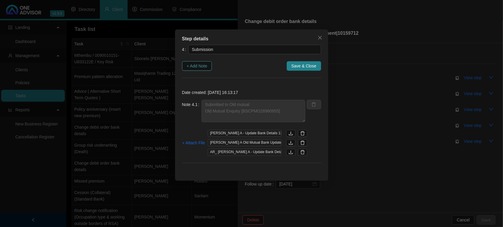
click at [209, 66] on button "+ Add Note" at bounding box center [197, 65] width 30 height 9
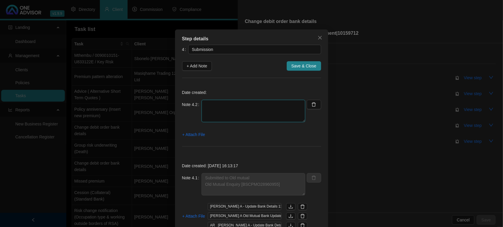
click at [223, 105] on textarea at bounding box center [254, 111] width 104 height 22
paste textarea "Old Mutual confirmed receipt and sent for processing"
type textarea "Old Mutual confirmed receipt and sent for processing"
click at [192, 135] on span "+ Attach File" at bounding box center [194, 135] width 23 height 6
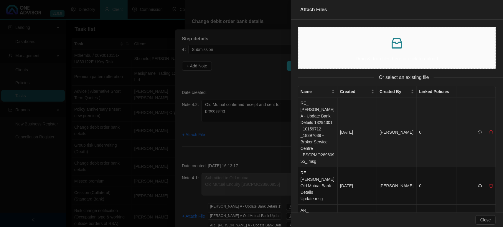
click at [320, 120] on td "RE_ [PERSON_NAME] A - Update Bank Details 13294301 _10159712 _18397639 - Broker…" at bounding box center [318, 133] width 40 height 70
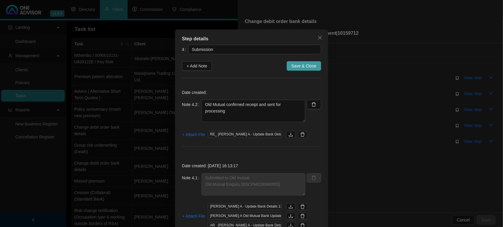
click at [306, 64] on span "Save & Close" at bounding box center [304, 66] width 25 height 6
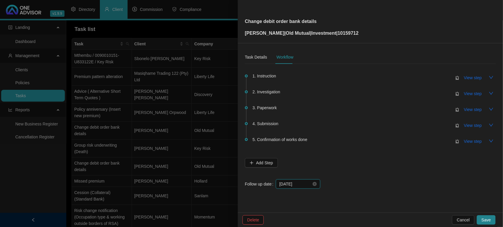
click at [302, 185] on input "[DATE]" at bounding box center [296, 184] width 32 height 6
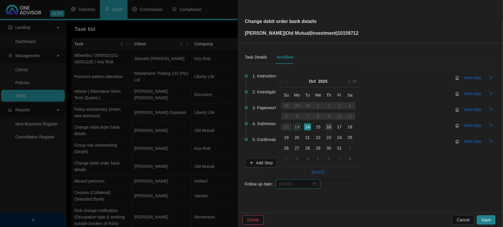
type input "[DATE]"
click at [330, 129] on div "16" at bounding box center [329, 127] width 7 height 7
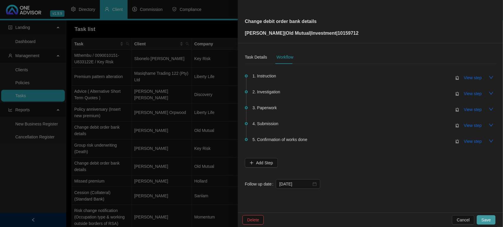
click at [490, 219] on span "Save" at bounding box center [486, 220] width 9 height 6
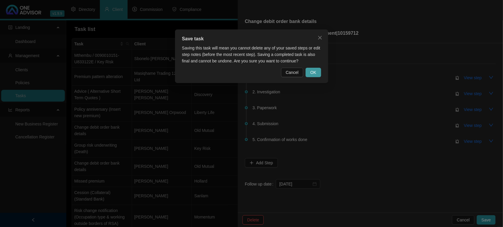
click at [317, 74] on button "OK" at bounding box center [313, 72] width 15 height 9
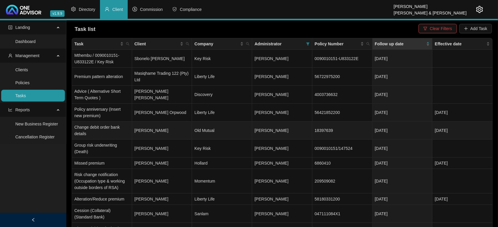
click at [227, 133] on td "Old Mutual" at bounding box center [222, 131] width 60 height 18
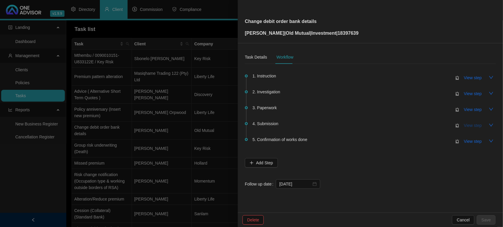
click at [465, 126] on span "View step" at bounding box center [474, 125] width 18 height 6
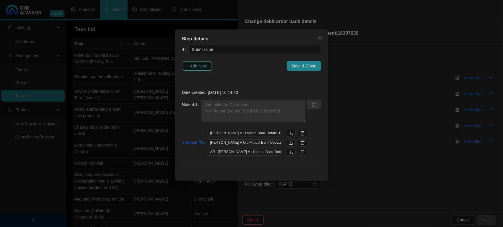
click at [204, 67] on span "+ Add Note" at bounding box center [197, 66] width 21 height 6
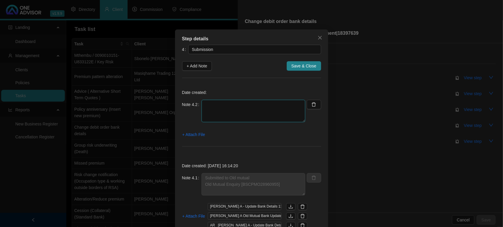
click at [230, 111] on textarea at bounding box center [254, 111] width 104 height 22
paste textarea "Old Mutual confirmed receipt and sent for processing"
type textarea "Old Mutual confirmed receipt and sent for processing"
click at [297, 65] on span "Save & Close" at bounding box center [304, 66] width 25 height 6
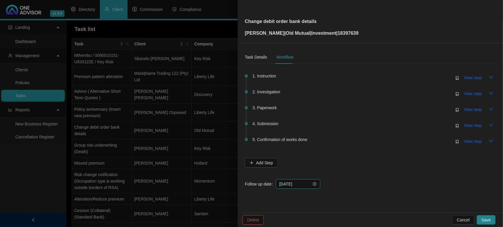
click at [307, 186] on input "[DATE]" at bounding box center [296, 184] width 32 height 6
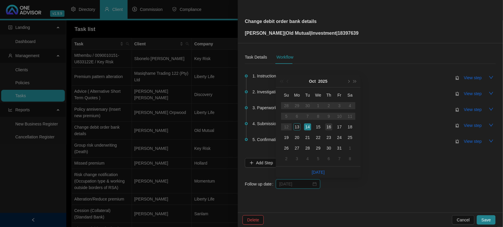
type input "[DATE]"
click at [328, 129] on div "16" at bounding box center [329, 127] width 7 height 7
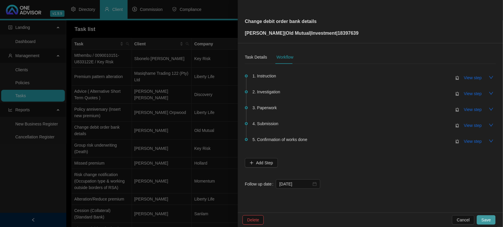
click at [490, 219] on span "Save" at bounding box center [486, 220] width 9 height 6
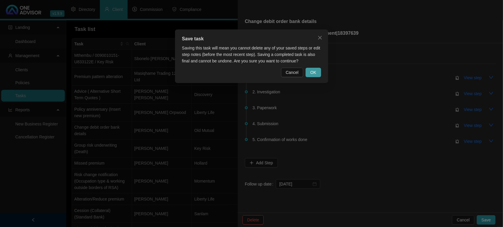
click at [311, 72] on span "OK" at bounding box center [314, 72] width 6 height 6
